Goal: Task Accomplishment & Management: Use online tool/utility

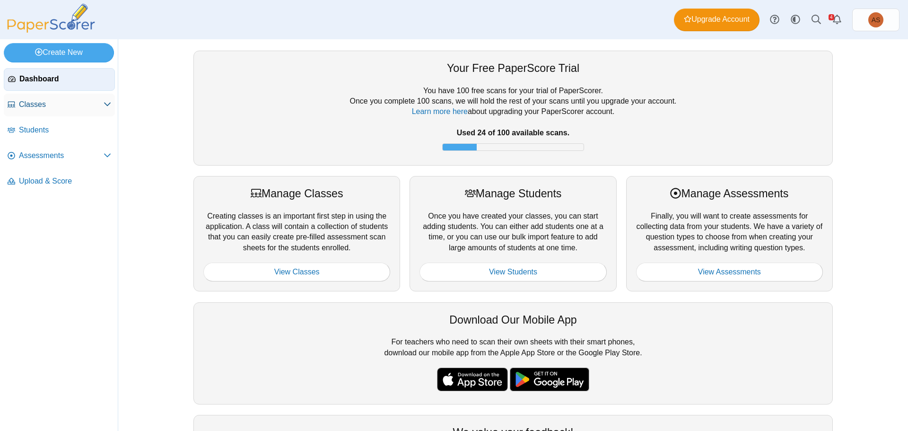
click at [36, 105] on span "Classes" at bounding box center [61, 104] width 85 height 10
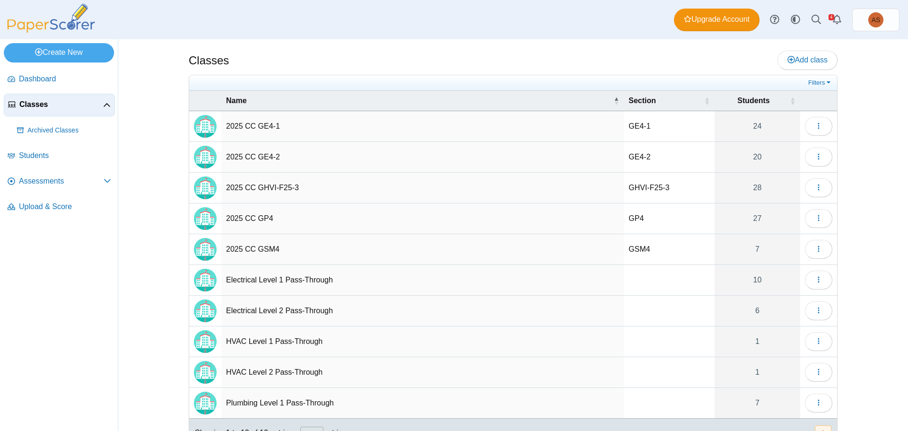
click at [272, 187] on td "2025 CC GHVI-F25-3" at bounding box center [422, 188] width 403 height 31
click at [818, 188] on icon "button" at bounding box center [819, 188] width 8 height 8
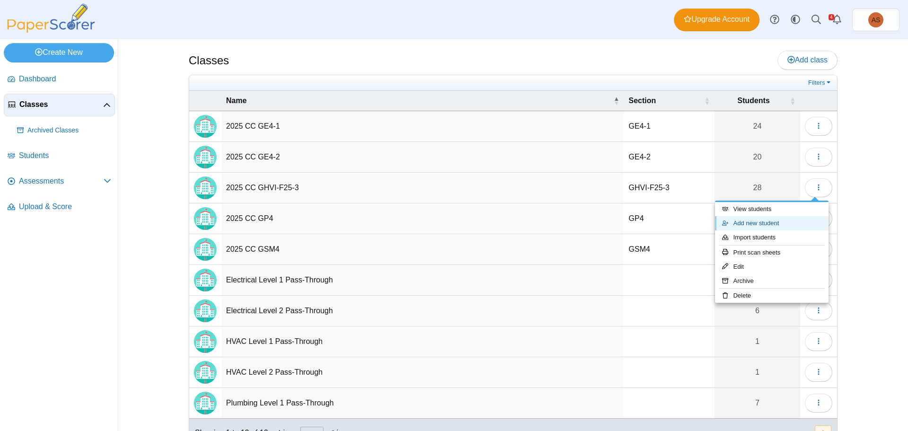
click at [759, 223] on link "Add new student" at bounding box center [772, 223] width 114 height 14
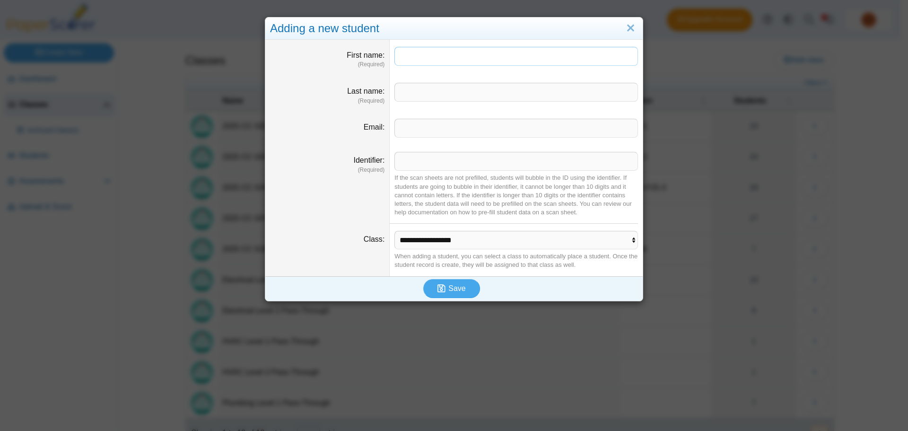
click at [410, 58] on input "First name" at bounding box center [517, 56] width 244 height 19
type input "****"
type input "*******"
paste input "**********"
type input "**********"
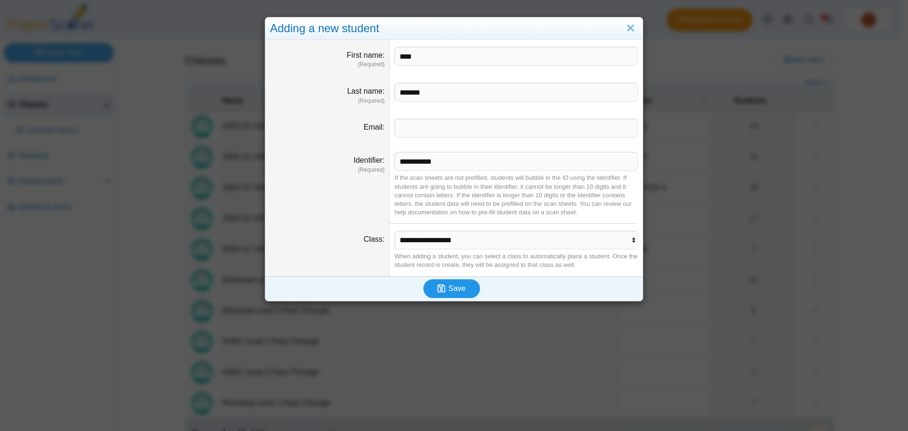
click at [444, 291] on icon "submit" at bounding box center [443, 288] width 11 height 10
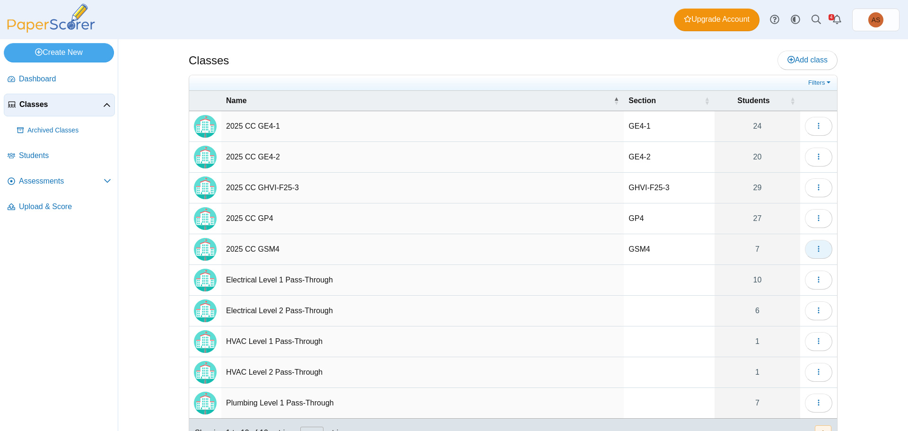
click at [817, 249] on icon "button" at bounding box center [819, 249] width 8 height 8
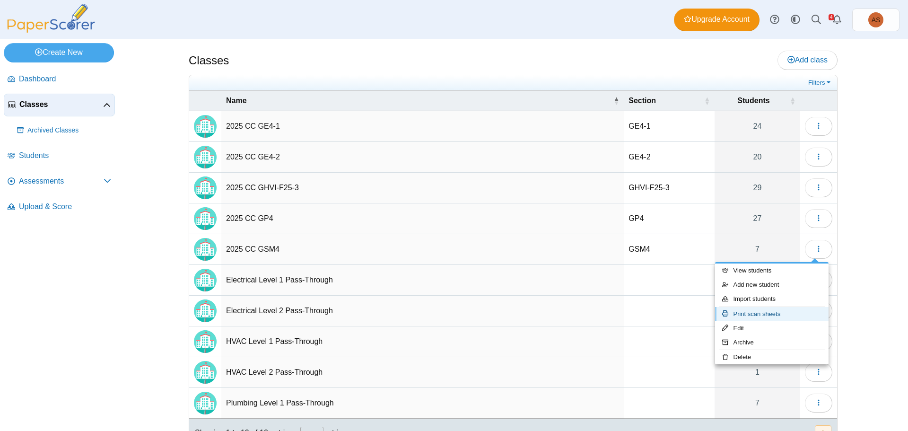
click at [780, 316] on link "Print scan sheets" at bounding box center [772, 314] width 114 height 14
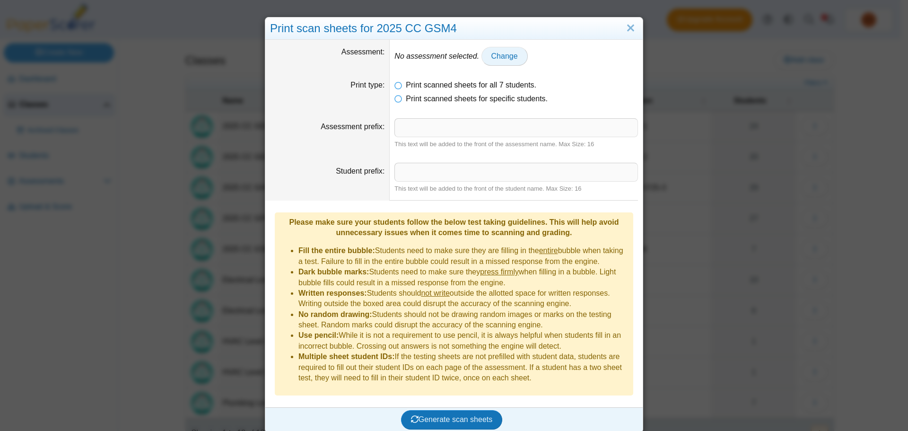
click at [499, 57] on span "Change" at bounding box center [504, 56] width 26 height 8
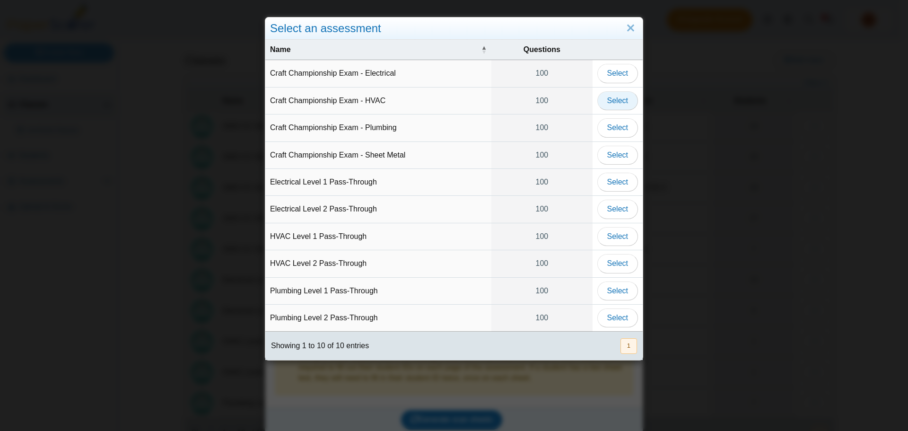
click at [616, 103] on span "Select" at bounding box center [617, 100] width 21 height 8
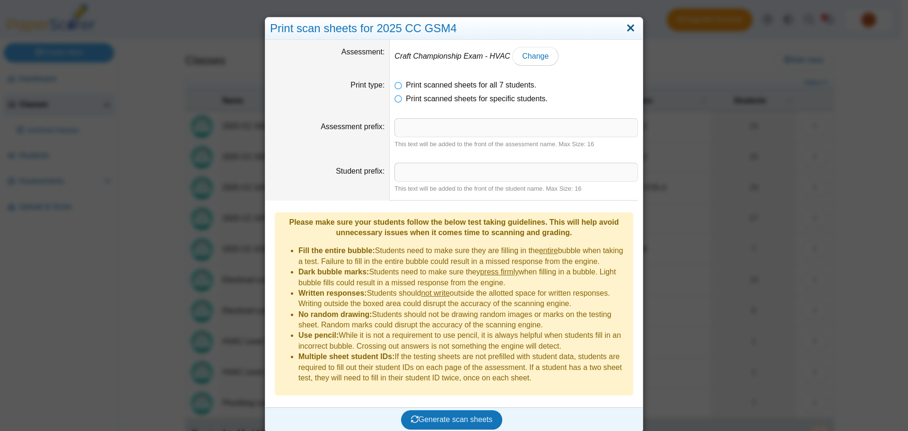
click at [632, 30] on link "Close" at bounding box center [630, 28] width 15 height 16
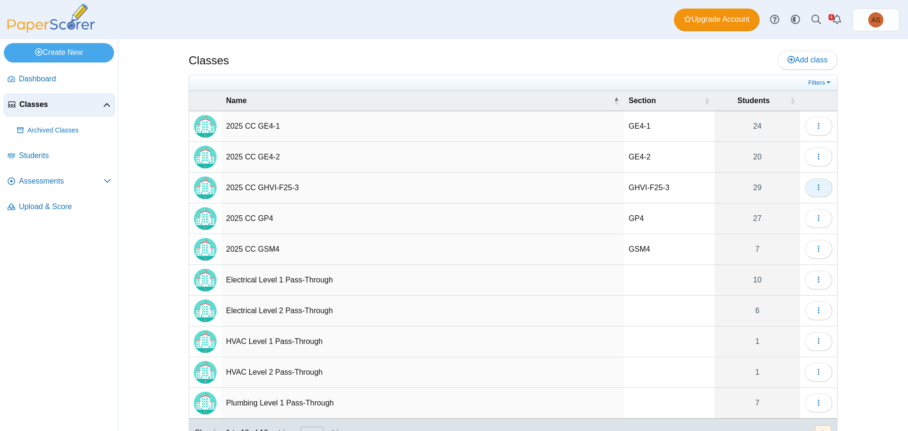
click at [815, 188] on icon "button" at bounding box center [819, 188] width 8 height 8
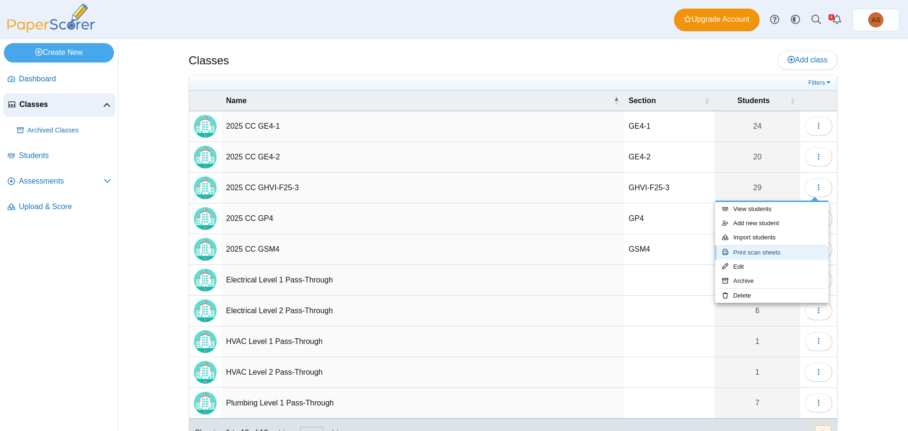
click at [739, 254] on link "Print scan sheets" at bounding box center [772, 253] width 114 height 14
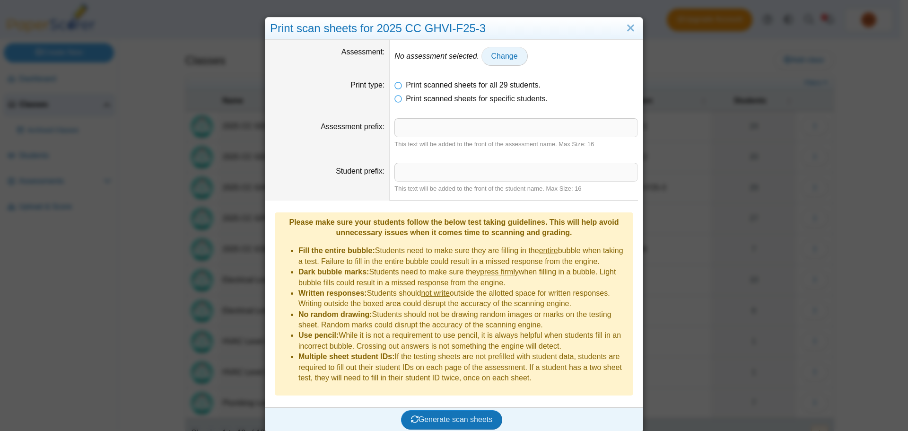
click at [491, 54] on span "Change" at bounding box center [504, 56] width 26 height 8
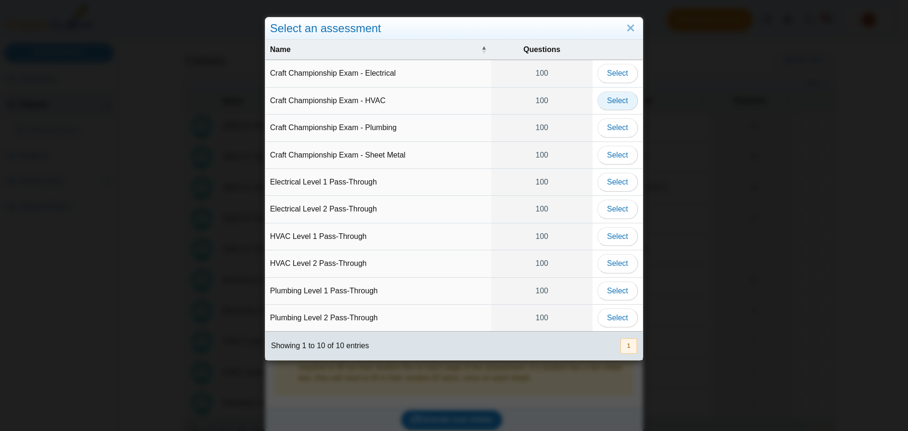
click at [622, 104] on span "Select" at bounding box center [617, 100] width 21 height 8
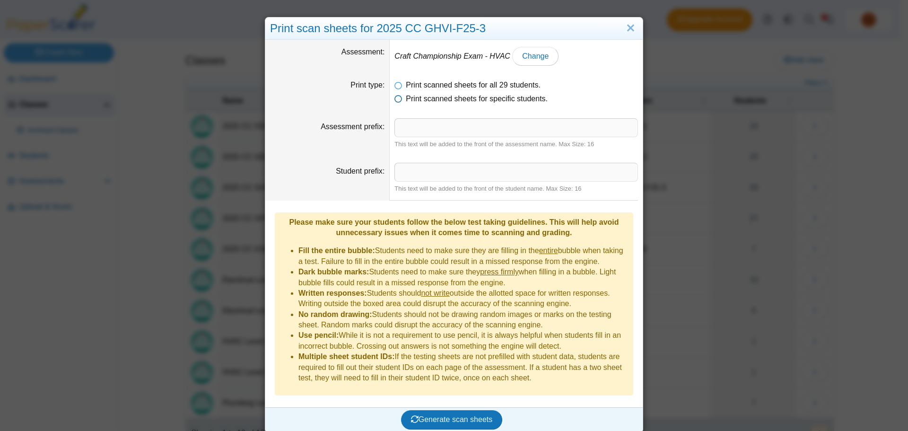
click at [406, 98] on span "Print scanned sheets for specific students." at bounding box center [477, 99] width 142 height 8
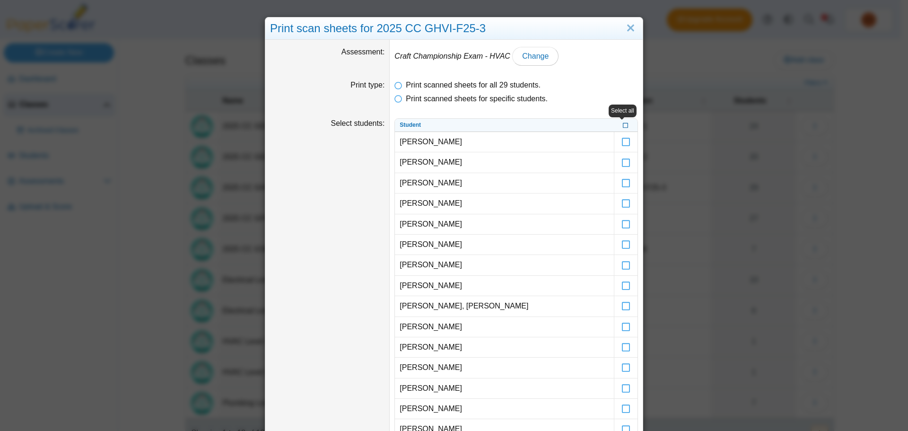
click at [623, 124] on icon at bounding box center [626, 124] width 6 height 5
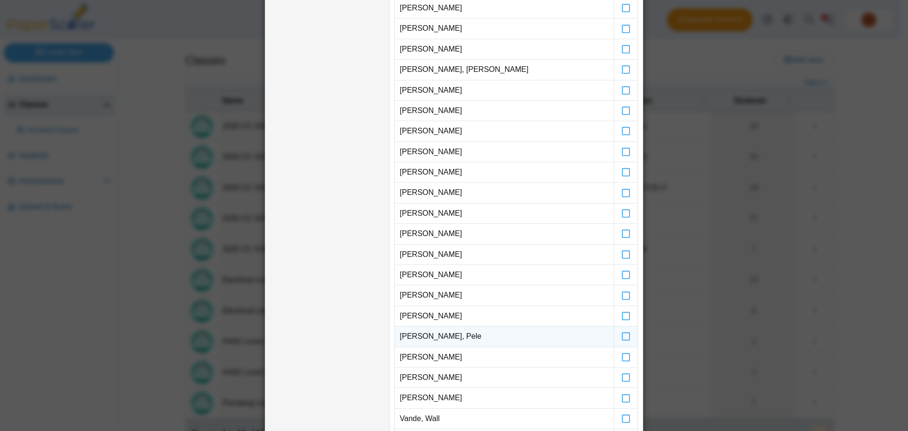
scroll to position [189, 0]
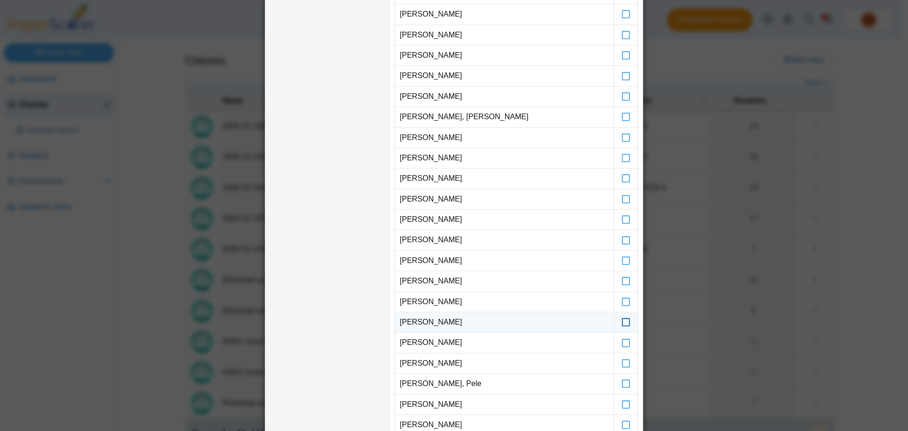
click at [622, 322] on icon at bounding box center [626, 318] width 9 height 9
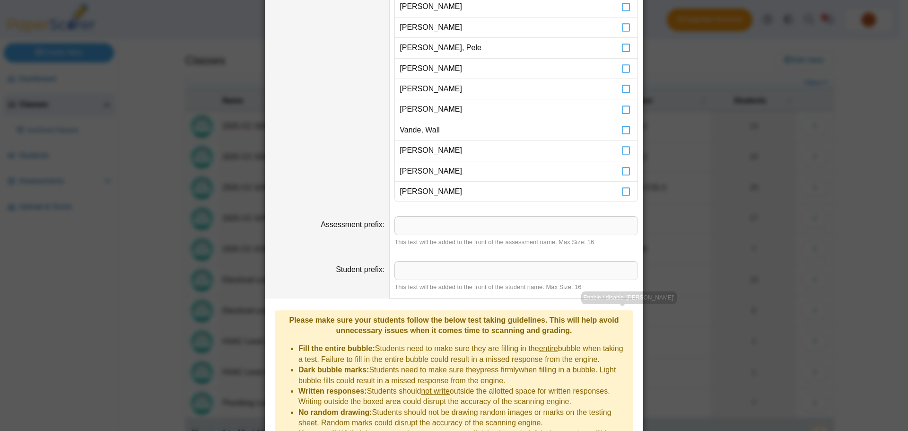
scroll to position [614, 0]
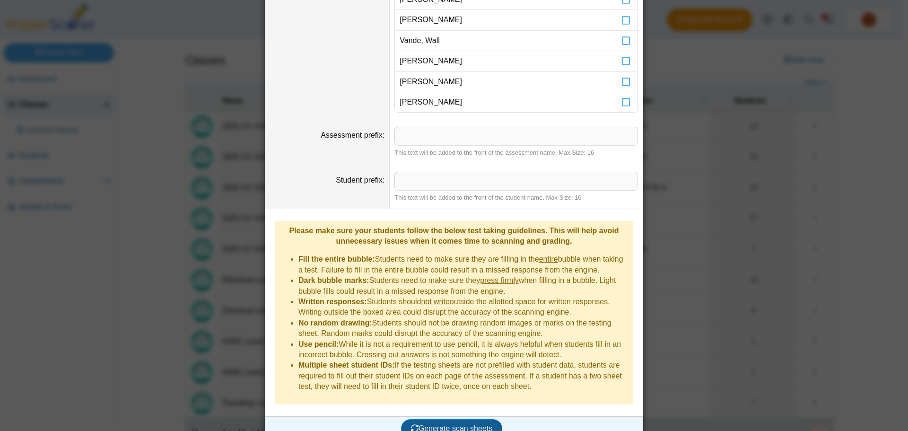
click at [434, 424] on span "Generate scan sheets" at bounding box center [452, 428] width 82 height 8
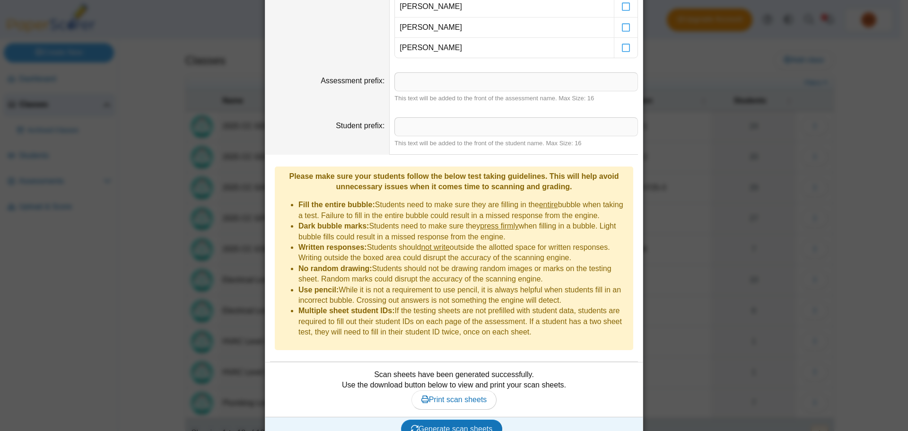
scroll to position [669, 0]
click at [441, 395] on span "Print scan sheets" at bounding box center [454, 399] width 66 height 8
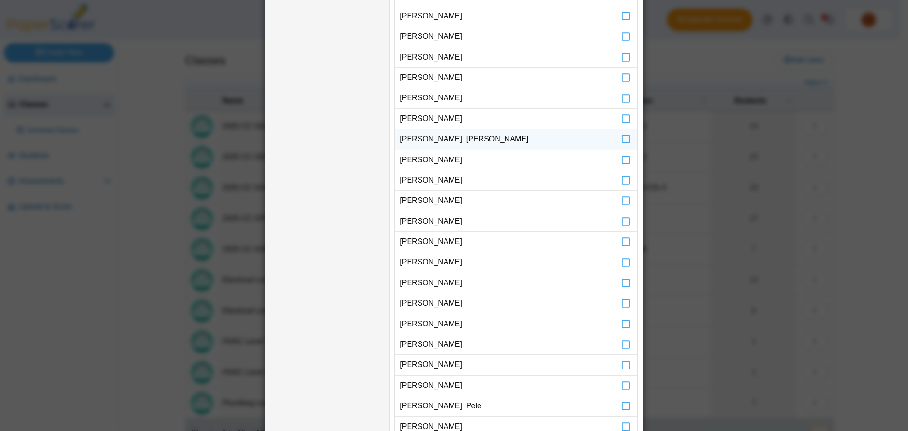
scroll to position [7, 0]
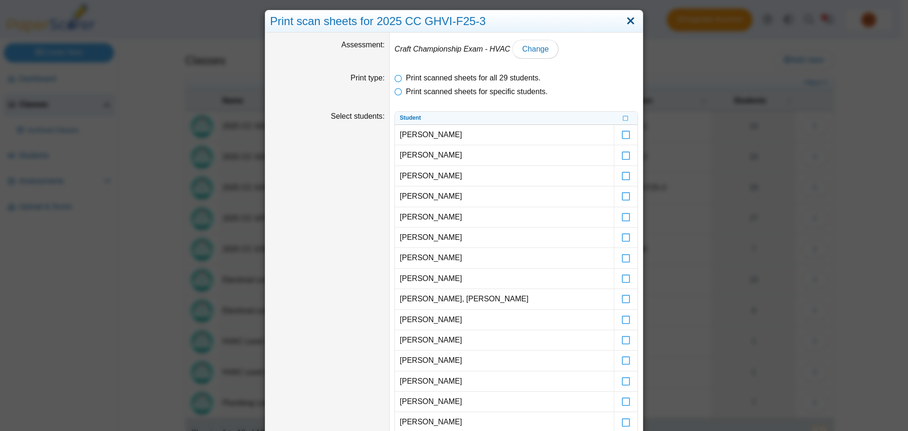
click at [631, 23] on link "Close" at bounding box center [630, 21] width 15 height 16
